Goal: Task Accomplishment & Management: Manage account settings

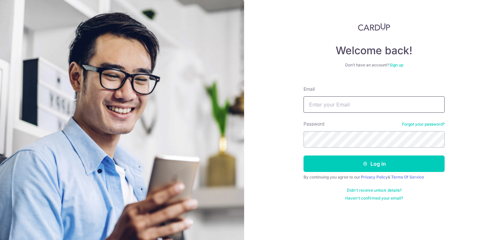
click at [344, 104] on input "Email" at bounding box center [374, 104] width 141 height 16
type input "[EMAIL_ADDRESS][DOMAIN_NAME]"
click at [304, 155] on button "Log in" at bounding box center [374, 163] width 141 height 16
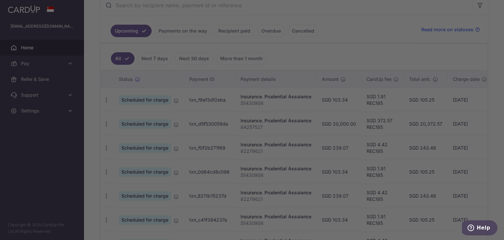
scroll to position [133, 0]
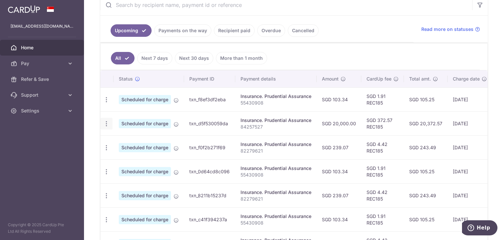
click at [106, 120] on icon "button" at bounding box center [106, 123] width 7 height 7
click at [134, 156] on span "Cancel payment" at bounding box center [142, 158] width 44 height 8
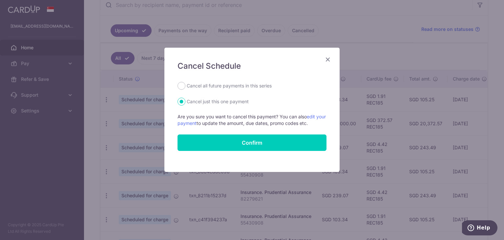
click at [215, 88] on label "Cancel all future payments in this series" at bounding box center [229, 86] width 85 height 8
click at [186, 88] on input "Cancel all future payments in this series" at bounding box center [182, 86] width 8 height 8
radio input "true"
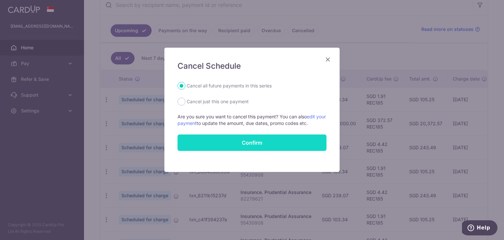
click at [241, 140] on button "Confirm" at bounding box center [252, 142] width 149 height 16
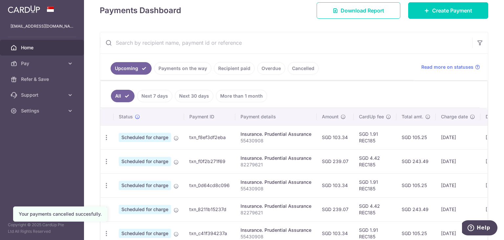
scroll to position [92, 0]
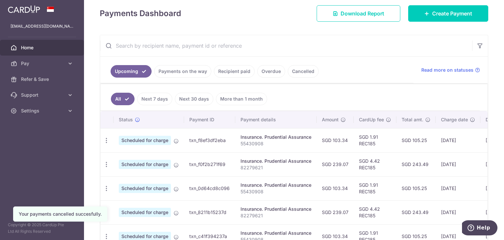
click at [193, 77] on link "Payments on the way" at bounding box center [182, 71] width 57 height 12
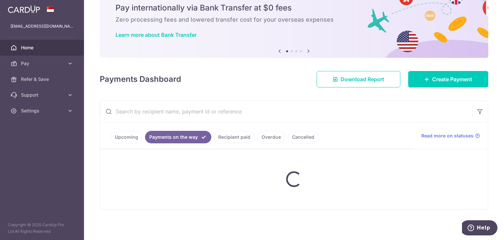
scroll to position [53, 0]
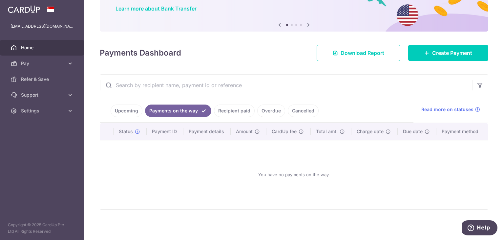
click at [238, 112] on link "Recipient paid" at bounding box center [234, 110] width 41 height 12
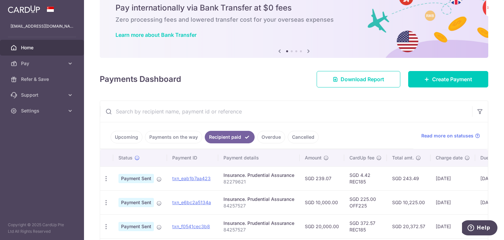
scroll to position [92, 0]
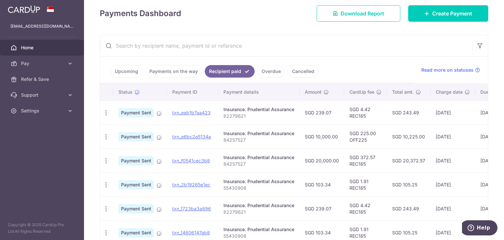
click at [126, 76] on link "Upcoming" at bounding box center [127, 71] width 32 height 12
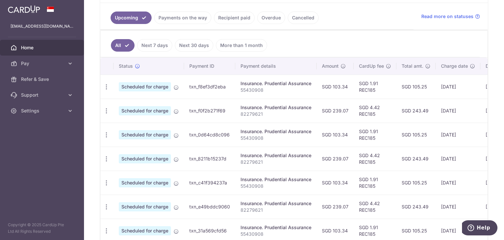
scroll to position [165, 0]
